Goal: Task Accomplishment & Management: Complete application form

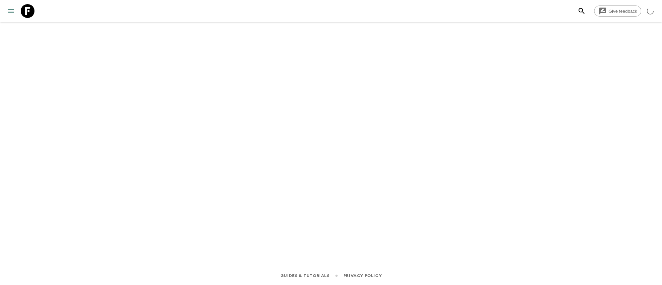
click at [9, 8] on icon "menu" at bounding box center [11, 11] width 8 height 8
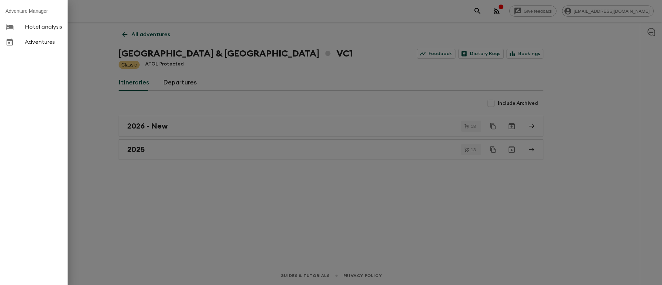
click at [136, 150] on div at bounding box center [331, 142] width 662 height 285
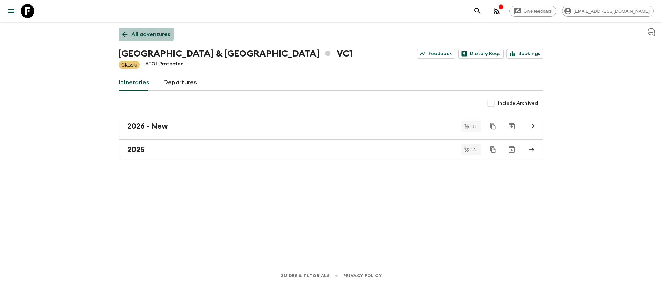
click at [130, 33] on link "All adventures" at bounding box center [146, 35] width 55 height 14
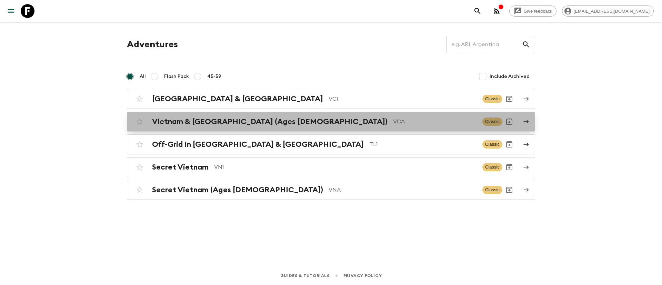
click at [210, 124] on h2 "Vietnam & [GEOGRAPHIC_DATA] (Ages [DEMOGRAPHIC_DATA])" at bounding box center [269, 121] width 235 height 9
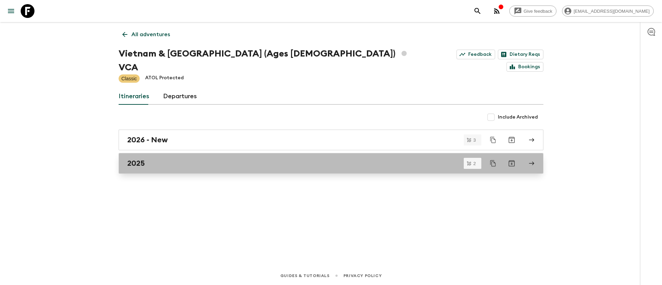
click at [142, 159] on h2 "2025" at bounding box center [136, 163] width 18 height 9
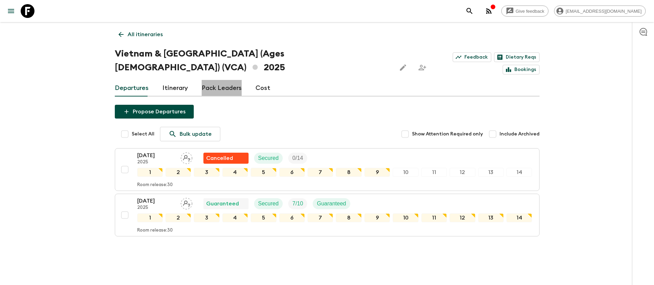
click at [224, 80] on link "Pack Leaders" at bounding box center [222, 88] width 40 height 17
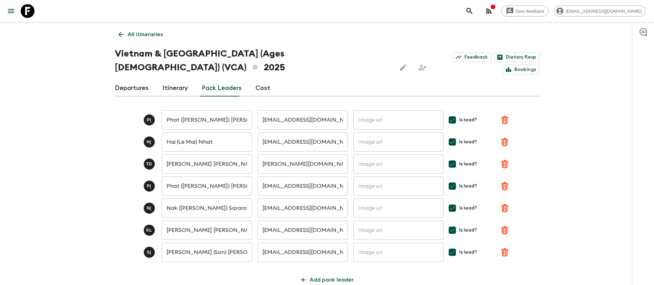
scroll to position [26, 0]
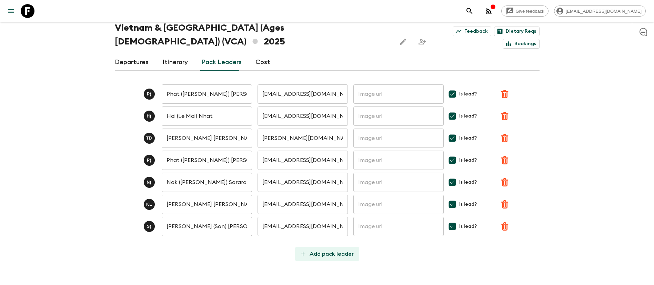
click at [337, 250] on p "Add pack leader" at bounding box center [331, 254] width 44 height 8
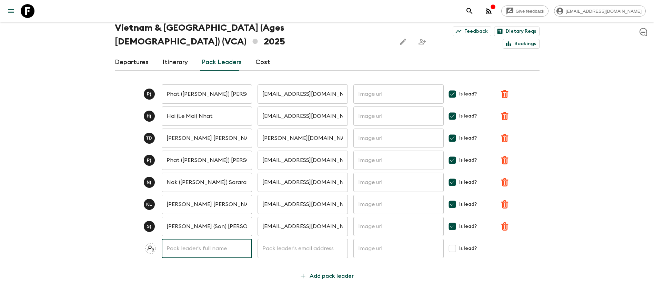
click at [200, 239] on input "text" at bounding box center [207, 248] width 90 height 19
type input "[PERSON_NAME]"
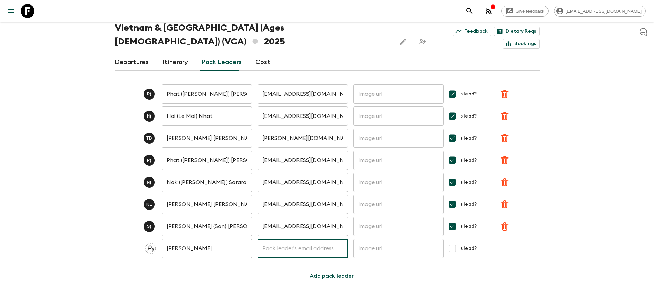
click at [274, 239] on input "text" at bounding box center [302, 248] width 90 height 19
paste input "[EMAIL_ADDRESS][DOMAIN_NAME]"
type input "[EMAIL_ADDRESS][DOMAIN_NAME]"
click at [454, 242] on input "Is lead?" at bounding box center [452, 249] width 14 height 14
checkbox input "true"
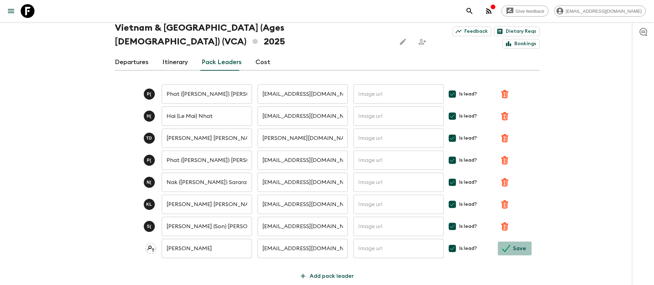
click at [510, 242] on button "Save" at bounding box center [515, 249] width 34 height 14
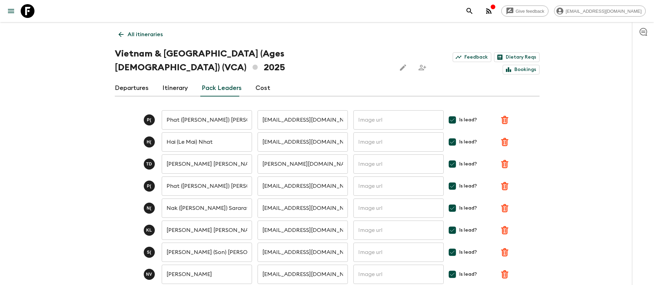
scroll to position [48, 0]
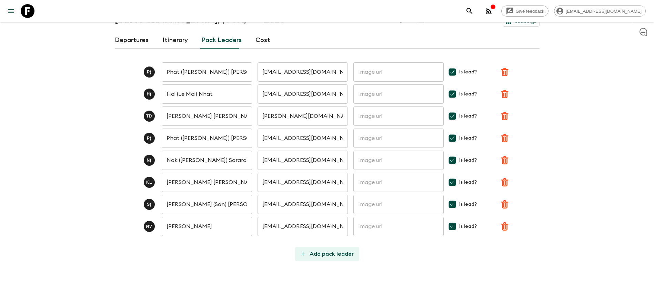
click at [317, 250] on p "Add pack leader" at bounding box center [331, 254] width 44 height 8
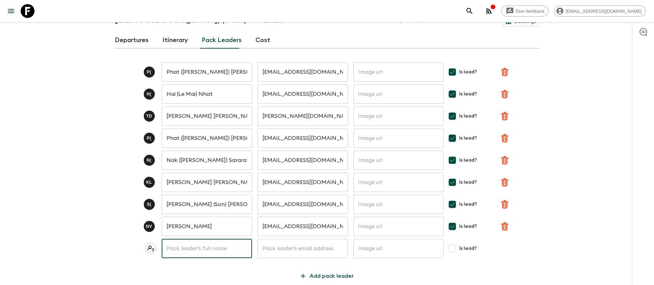
click at [207, 239] on input "text" at bounding box center [207, 248] width 90 height 19
paste input "[PERSON_NAME]"
type input "[PERSON_NAME]"
click at [297, 239] on input "text" at bounding box center [302, 248] width 90 height 19
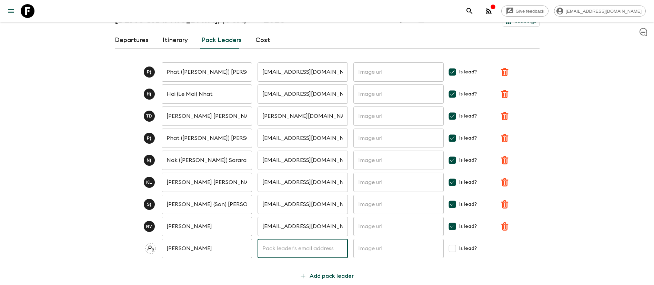
paste input "[EMAIL_ADDRESS][DOMAIN_NAME]"
type input "[EMAIL_ADDRESS][DOMAIN_NAME]"
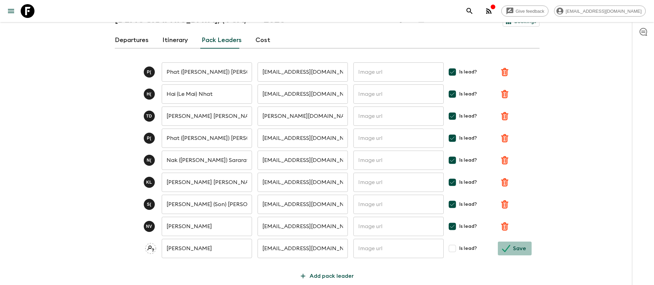
click at [510, 242] on button "Save" at bounding box center [515, 249] width 34 height 14
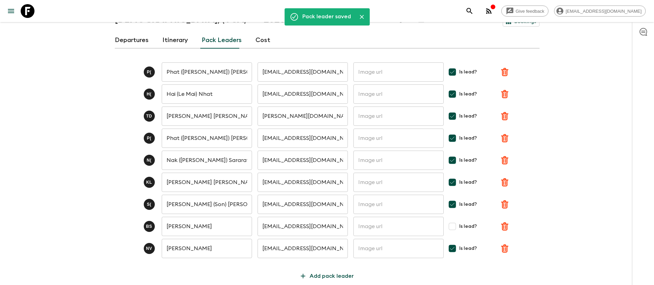
click at [120, 32] on link "Departures" at bounding box center [132, 40] width 34 height 17
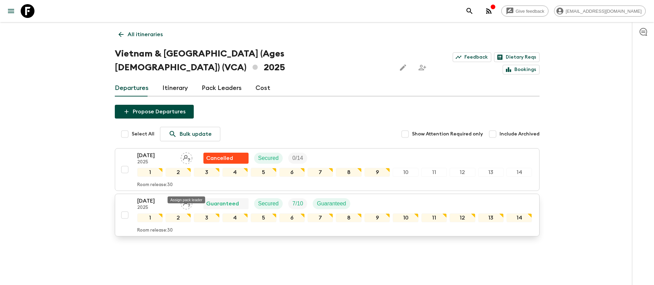
click at [189, 198] on icon "Assign pack leader" at bounding box center [187, 204] width 12 height 12
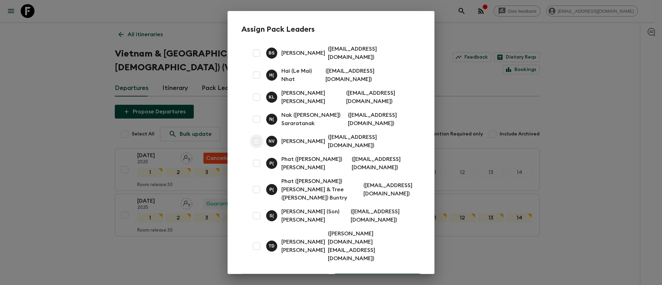
click at [258, 134] on input "checkbox" at bounding box center [257, 141] width 14 height 14
checkbox input "true"
click at [255, 55] on input "checkbox" at bounding box center [257, 53] width 14 height 14
checkbox input "true"
click at [380, 274] on button "Save" at bounding box center [377, 281] width 86 height 14
